Goal: Information Seeking & Learning: Learn about a topic

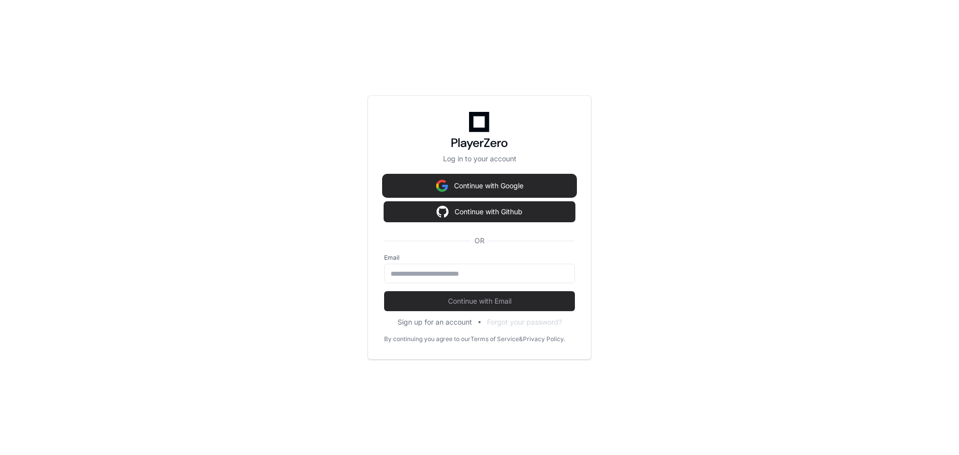
click at [526, 185] on button "Continue with Google" at bounding box center [479, 186] width 191 height 20
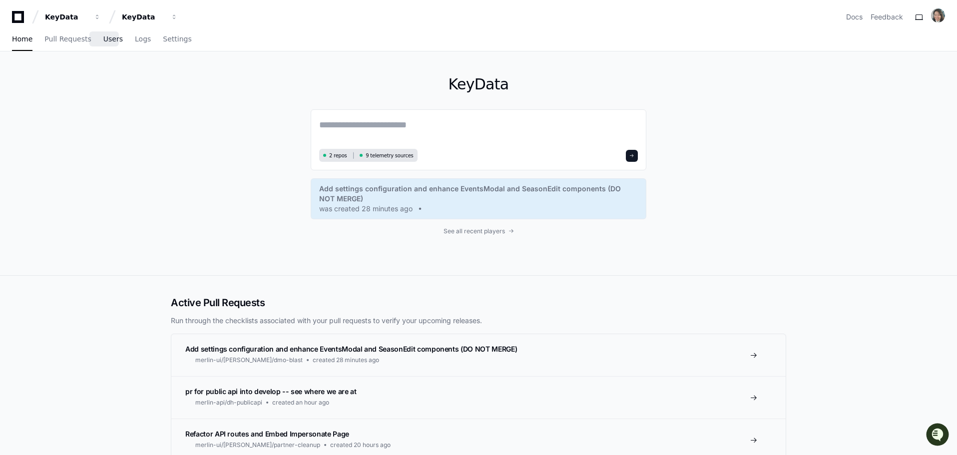
click at [111, 44] on link "Users" at bounding box center [112, 39] width 19 height 23
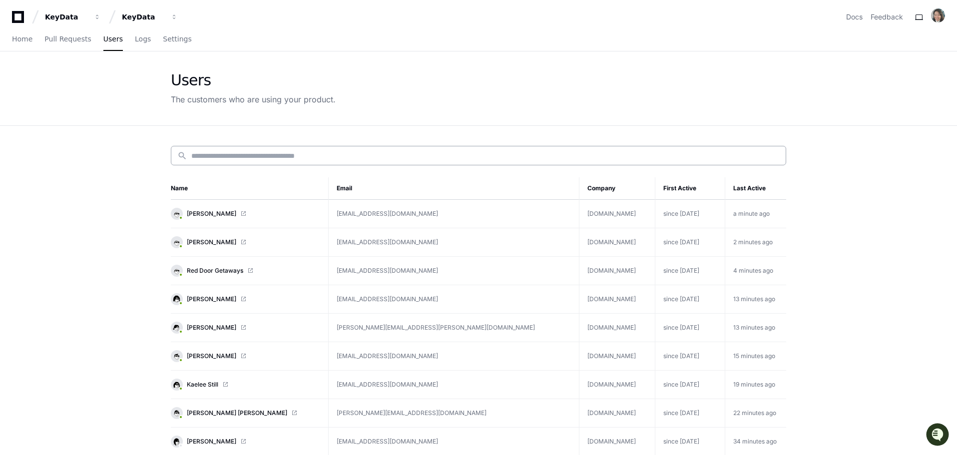
click at [269, 155] on input at bounding box center [485, 156] width 588 height 10
type input "*"
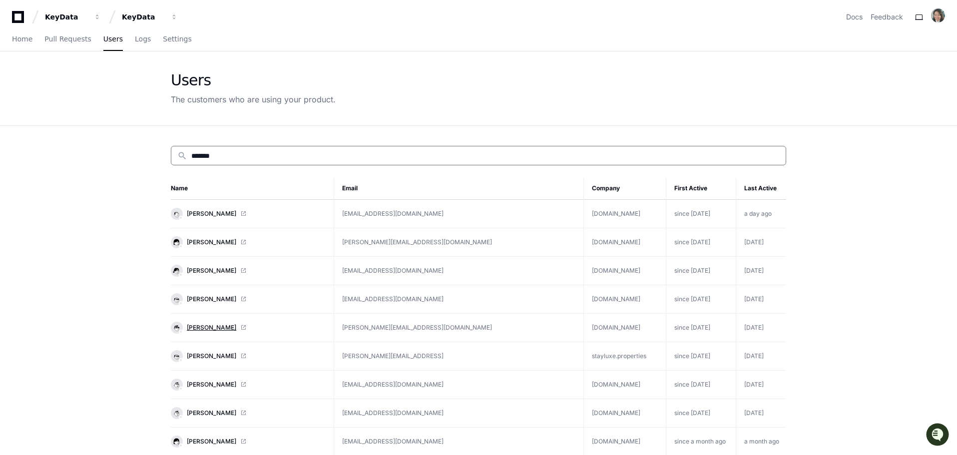
type input "*******"
click at [203, 327] on span "[PERSON_NAME]" at bounding box center [211, 328] width 49 height 8
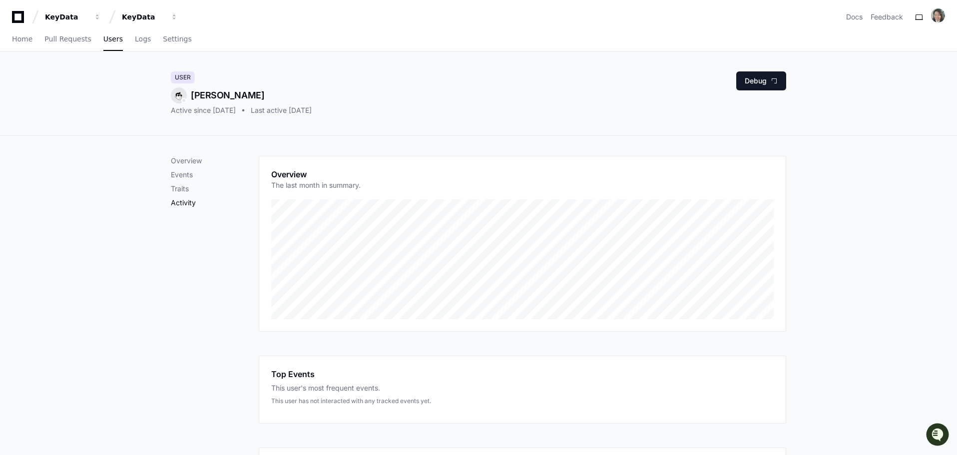
click at [185, 205] on p "Activity" at bounding box center [215, 203] width 88 height 10
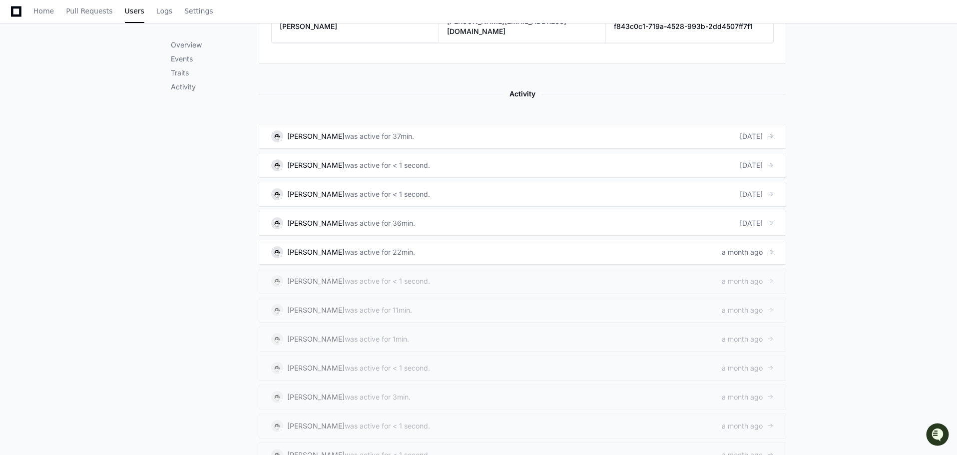
scroll to position [512, 0]
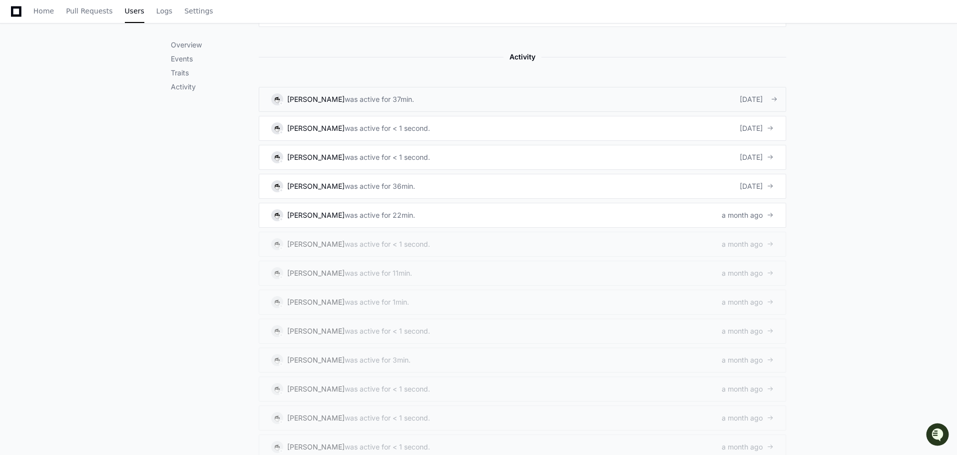
click at [345, 94] on div "was active for 37min." at bounding box center [379, 99] width 69 height 10
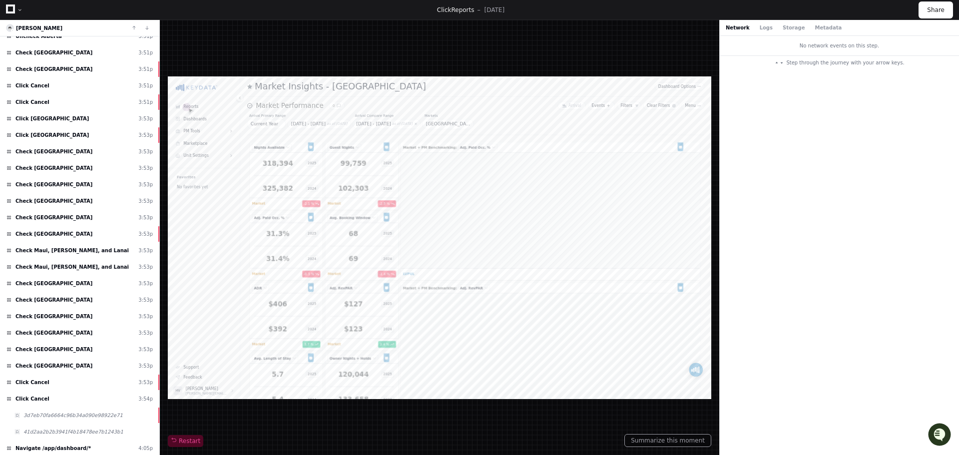
scroll to position [2267, 0]
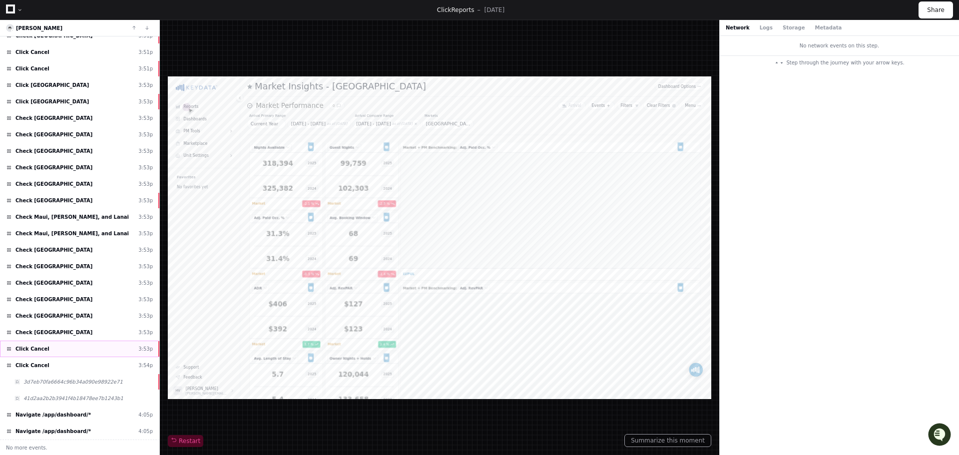
click at [71, 345] on div "Click Cancel 3:53p" at bounding box center [79, 349] width 159 height 16
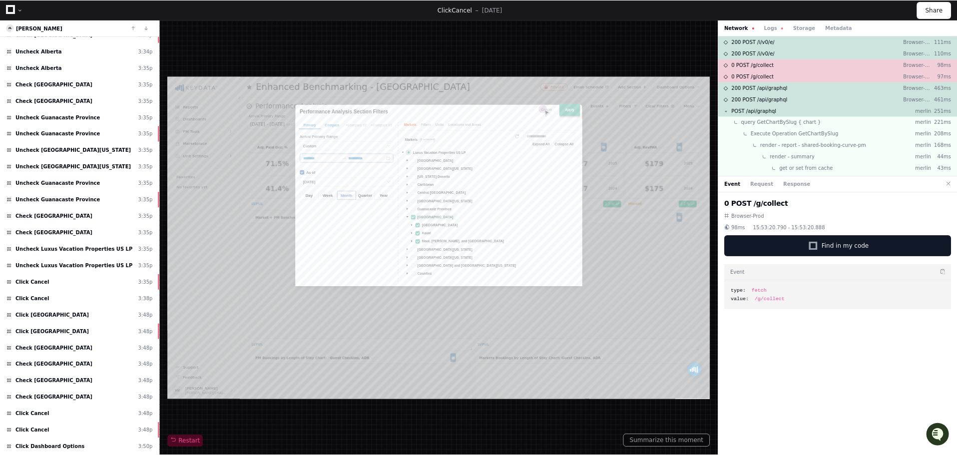
scroll to position [766, 0]
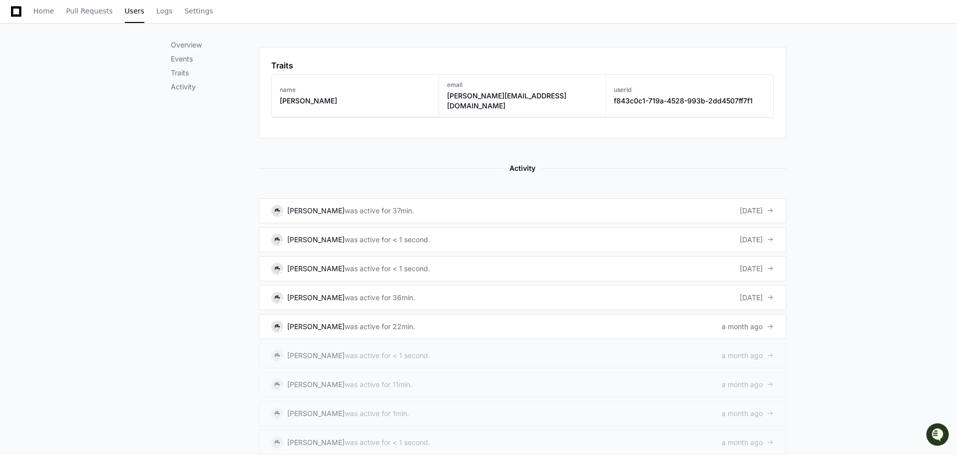
scroll to position [408, 0]
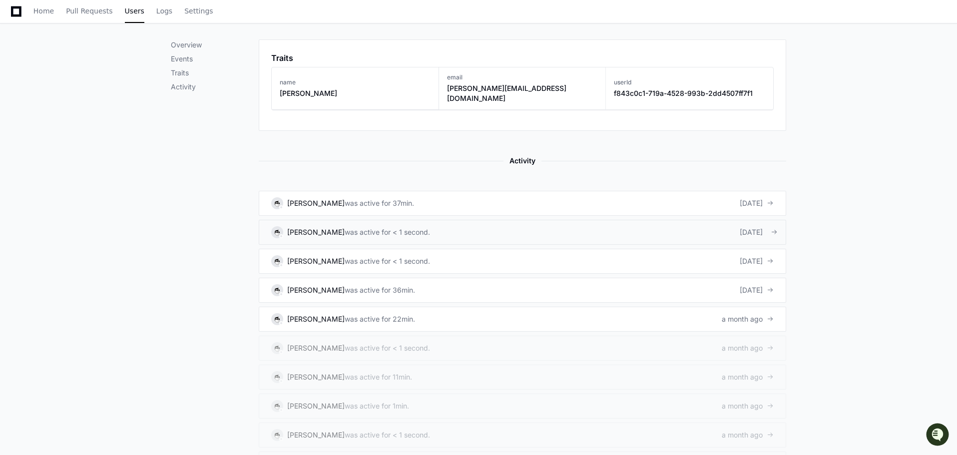
click at [355, 227] on div "was active for < 1 second." at bounding box center [387, 232] width 85 height 10
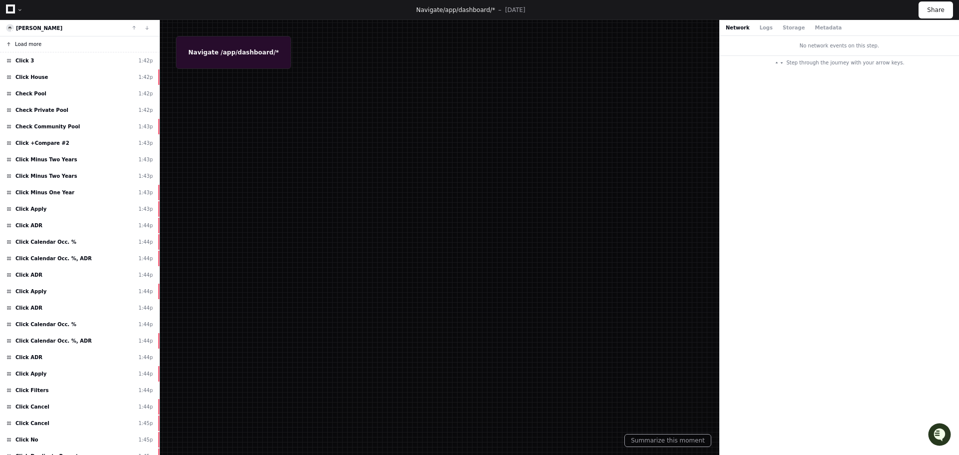
drag, startPoint x: 20, startPoint y: 41, endPoint x: 28, endPoint y: 41, distance: 7.5
click at [21, 41] on span "Load more" at bounding box center [28, 43] width 26 height 7
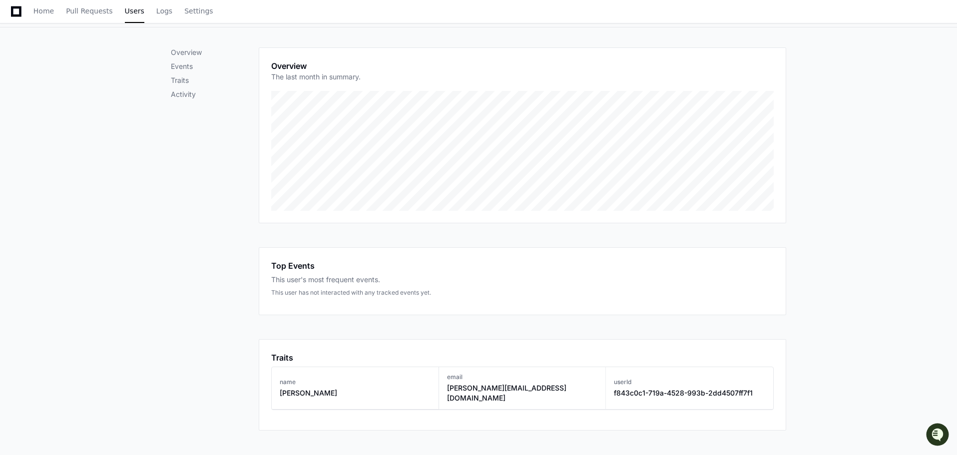
scroll to position [156, 0]
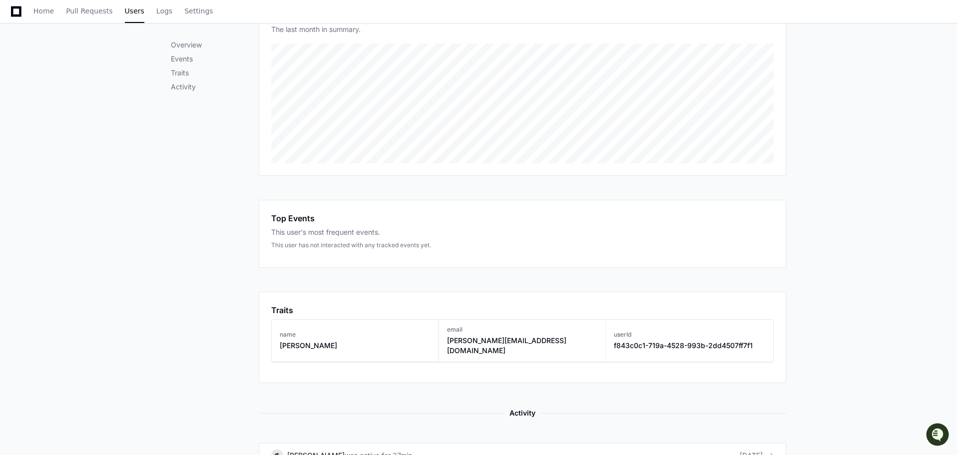
click at [519, 224] on div "Top Events" at bounding box center [522, 218] width 503 height 12
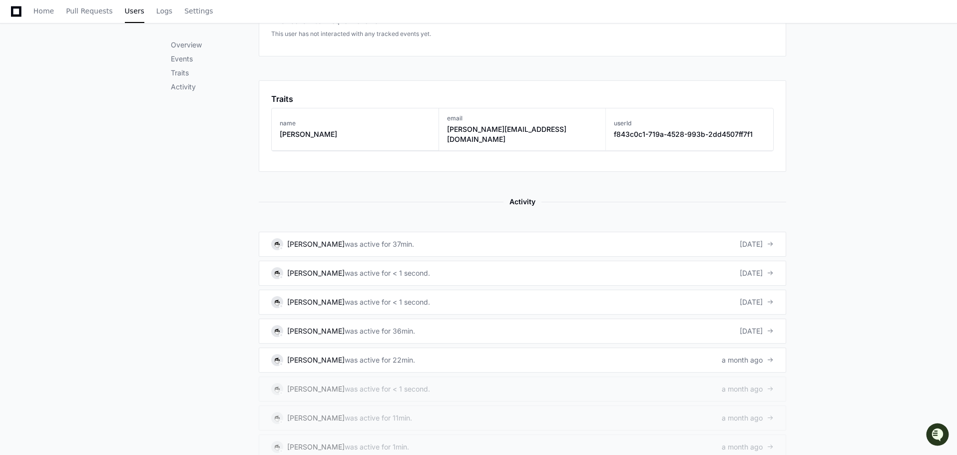
scroll to position [343, 0]
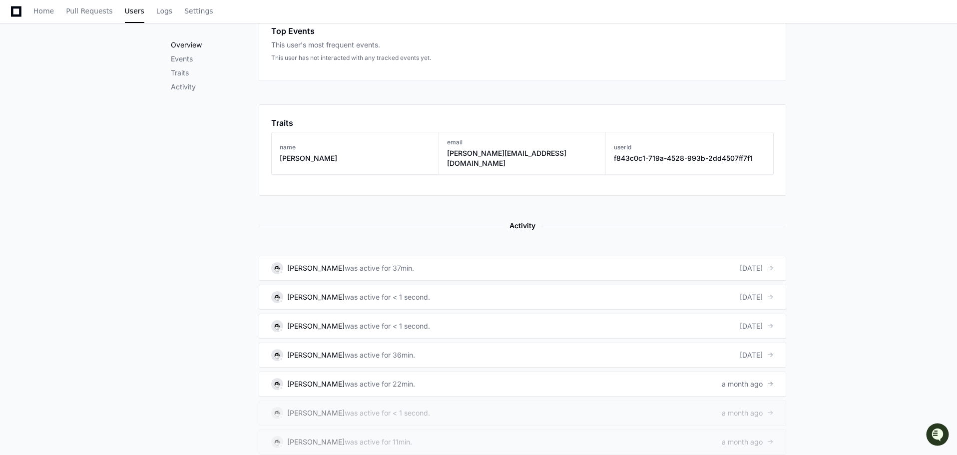
click at [189, 46] on p "Overview" at bounding box center [215, 45] width 88 height 10
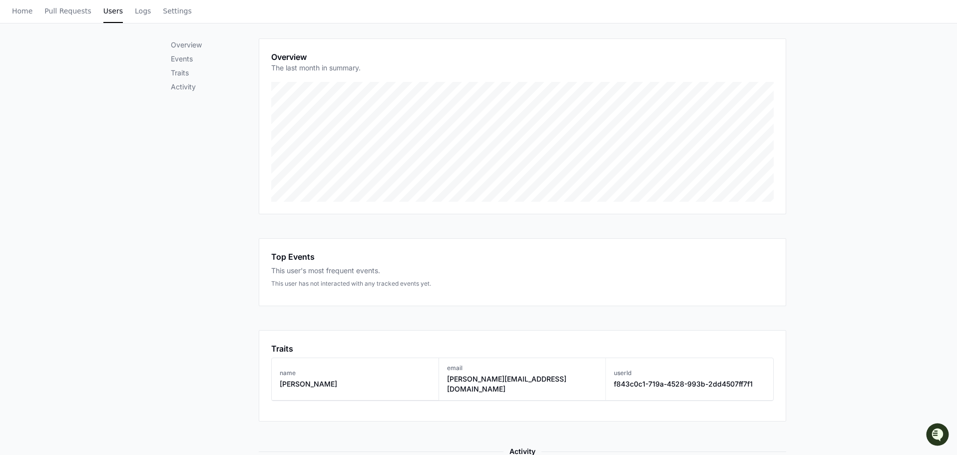
scroll to position [2, 0]
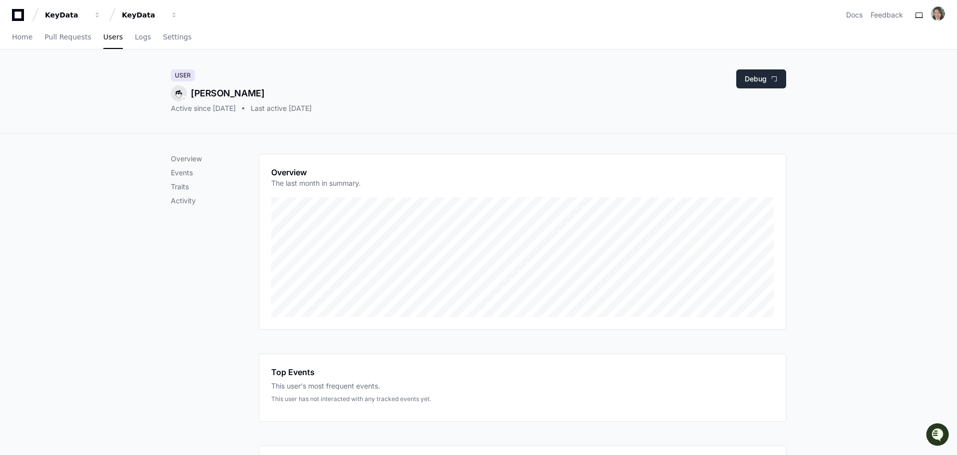
click at [767, 83] on button "Debug" at bounding box center [761, 78] width 50 height 19
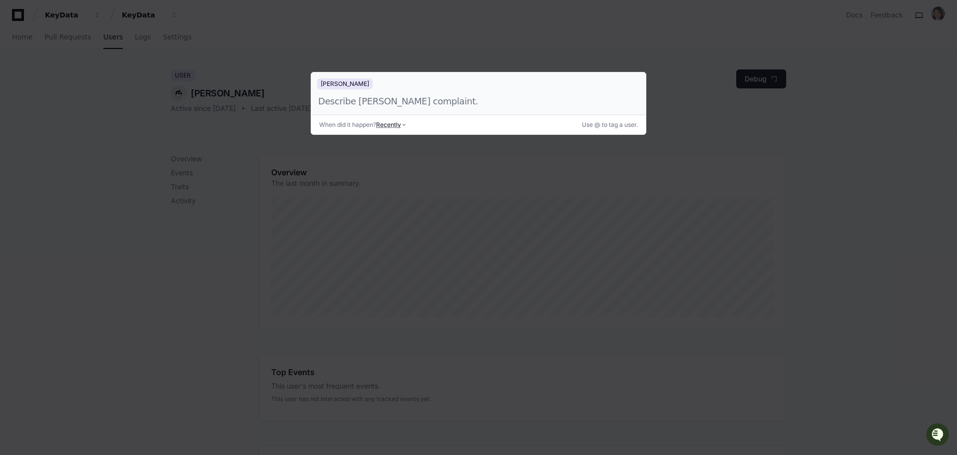
click at [665, 127] on div at bounding box center [478, 227] width 957 height 455
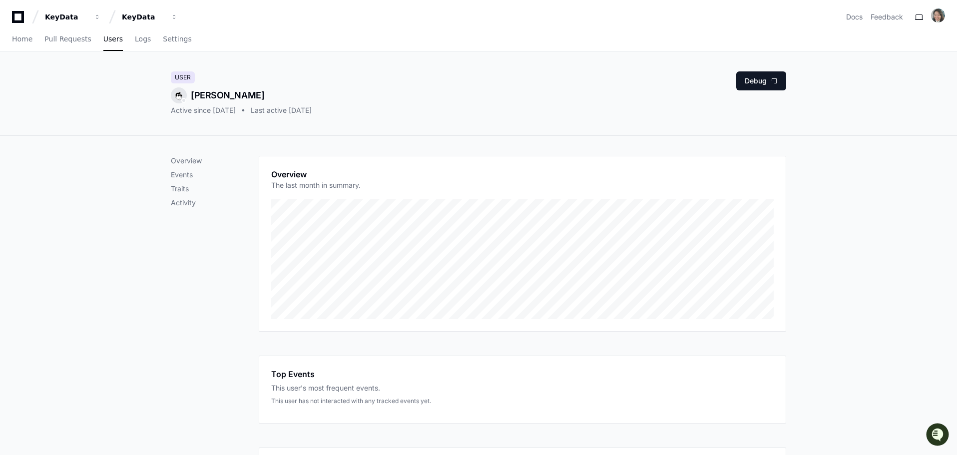
scroll to position [2, 0]
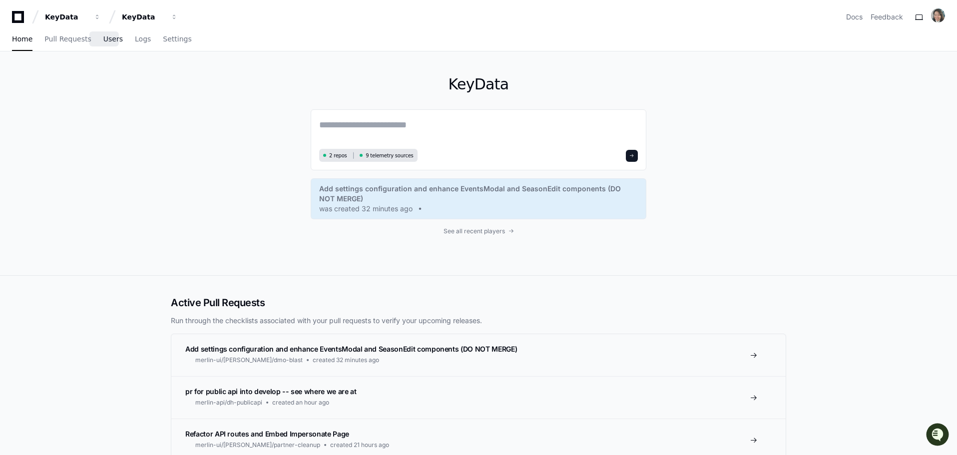
click at [104, 36] on span "Users" at bounding box center [112, 39] width 19 height 6
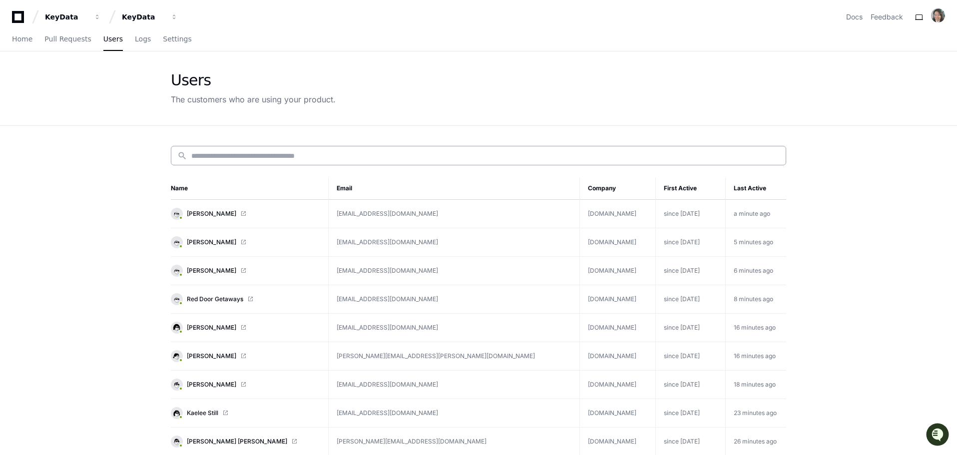
click at [256, 152] on input at bounding box center [485, 156] width 588 height 10
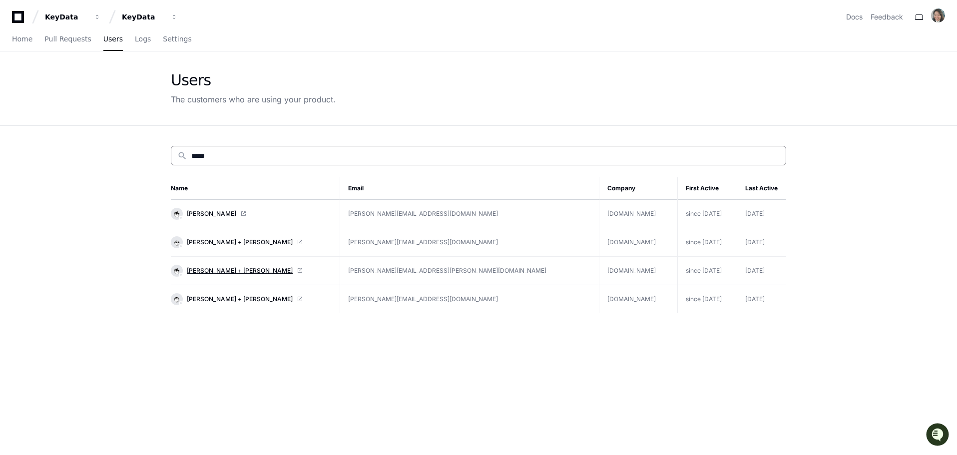
type input "*****"
click at [225, 269] on span "Laura + O'Connor" at bounding box center [240, 271] width 106 height 8
click at [224, 271] on span "[PERSON_NAME] + [PERSON_NAME]" at bounding box center [240, 271] width 106 height 8
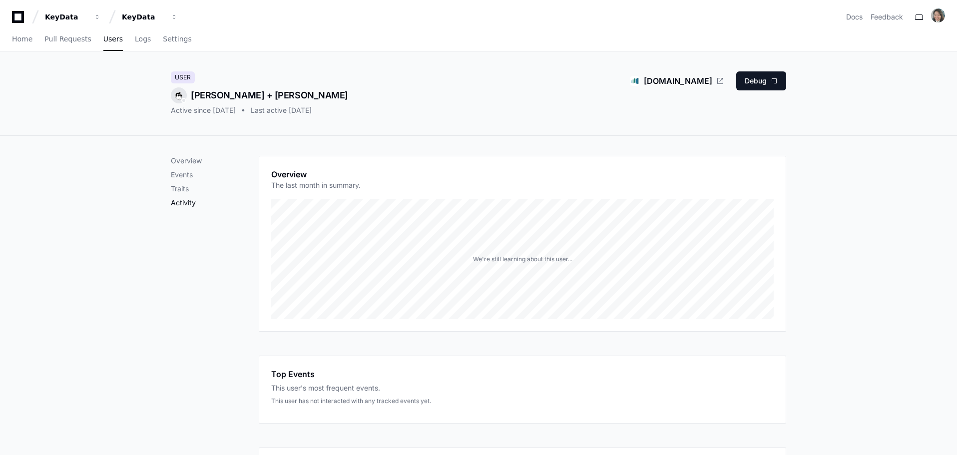
click at [176, 201] on p "Activity" at bounding box center [215, 203] width 88 height 10
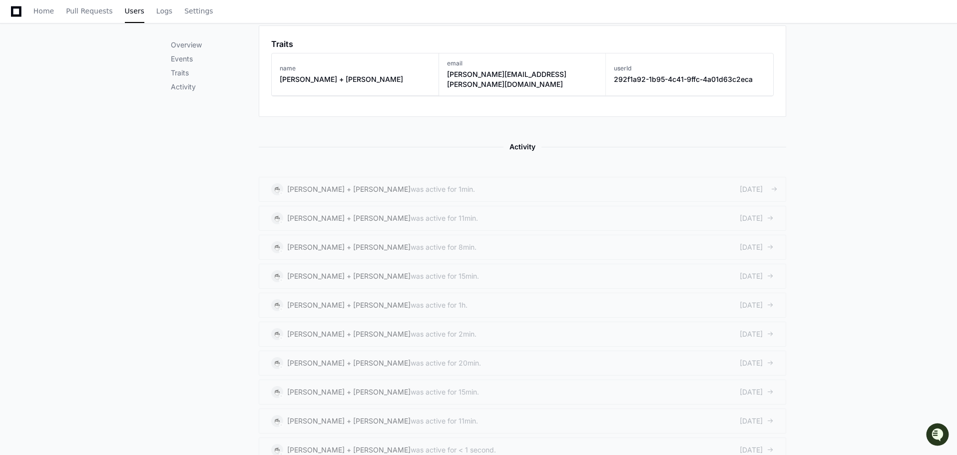
scroll to position [412, 0]
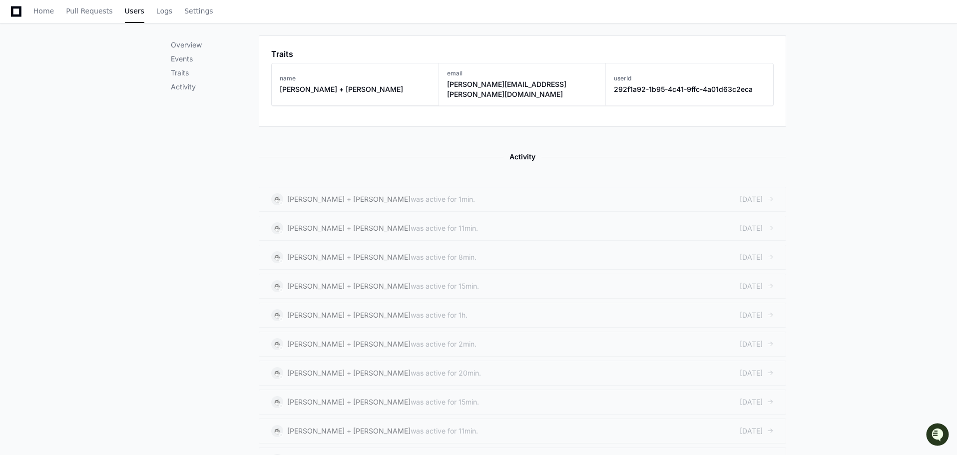
click at [532, 83] on h3 "laura.oconnor+luxusvacation@keydatadashboard.com" at bounding box center [522, 89] width 151 height 20
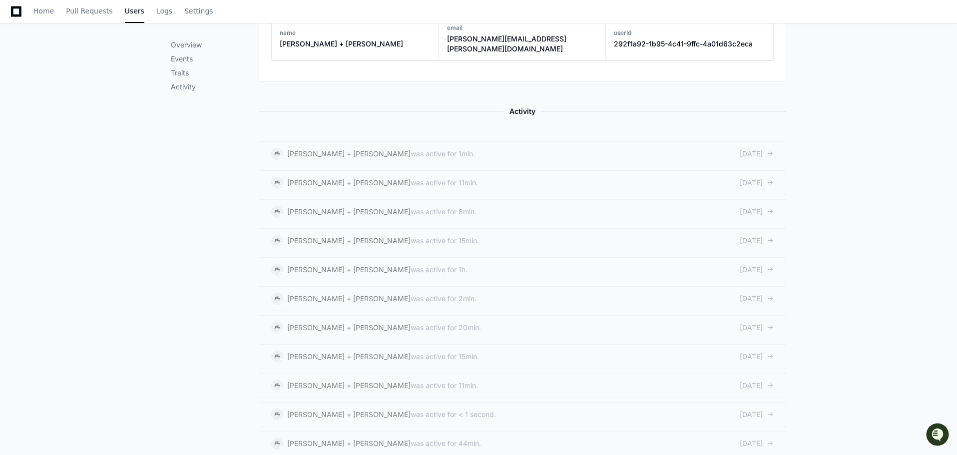
scroll to position [480, 0]
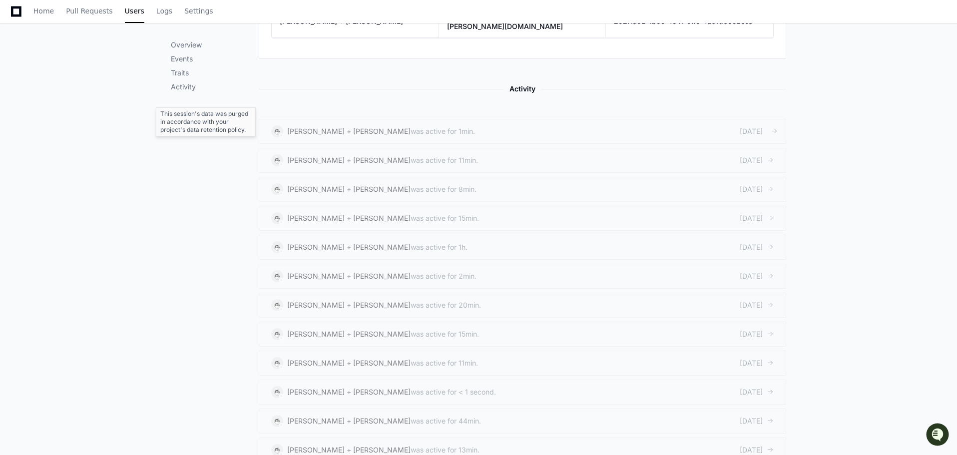
click at [321, 126] on div "Laura + O'Connor" at bounding box center [348, 131] width 123 height 10
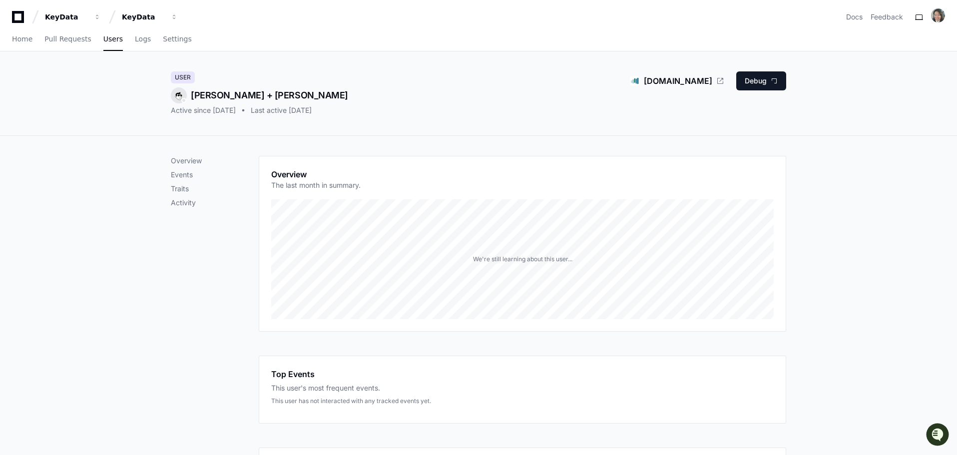
click at [469, 78] on div "User [PERSON_NAME] + [PERSON_NAME] Active since [DATE] Last active [DATE] [DOMA…" at bounding box center [478, 93] width 615 height 44
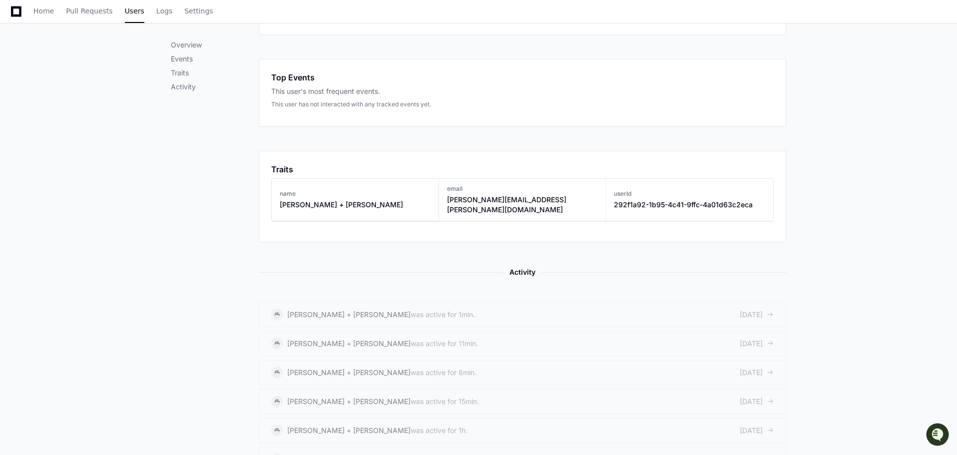
scroll to position [300, 0]
